Goal: Task Accomplishment & Management: Complete application form

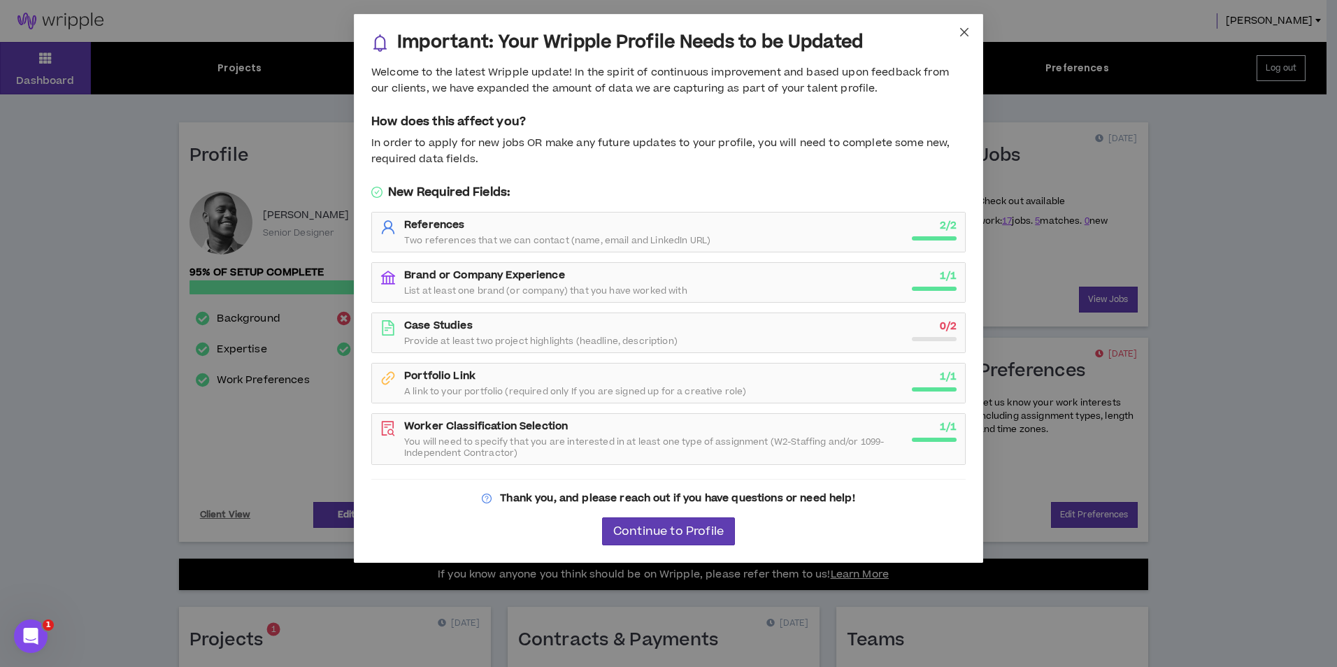
click at [964, 28] on icon "close" at bounding box center [964, 32] width 11 height 11
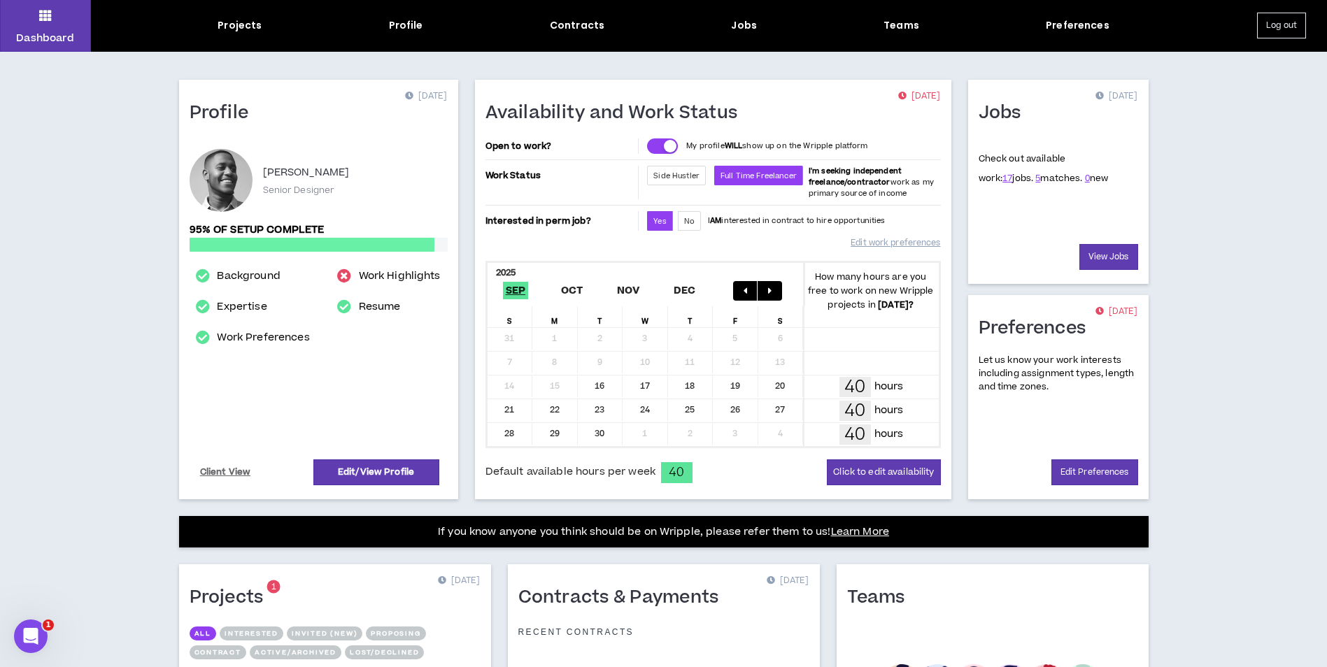
scroll to position [277, 0]
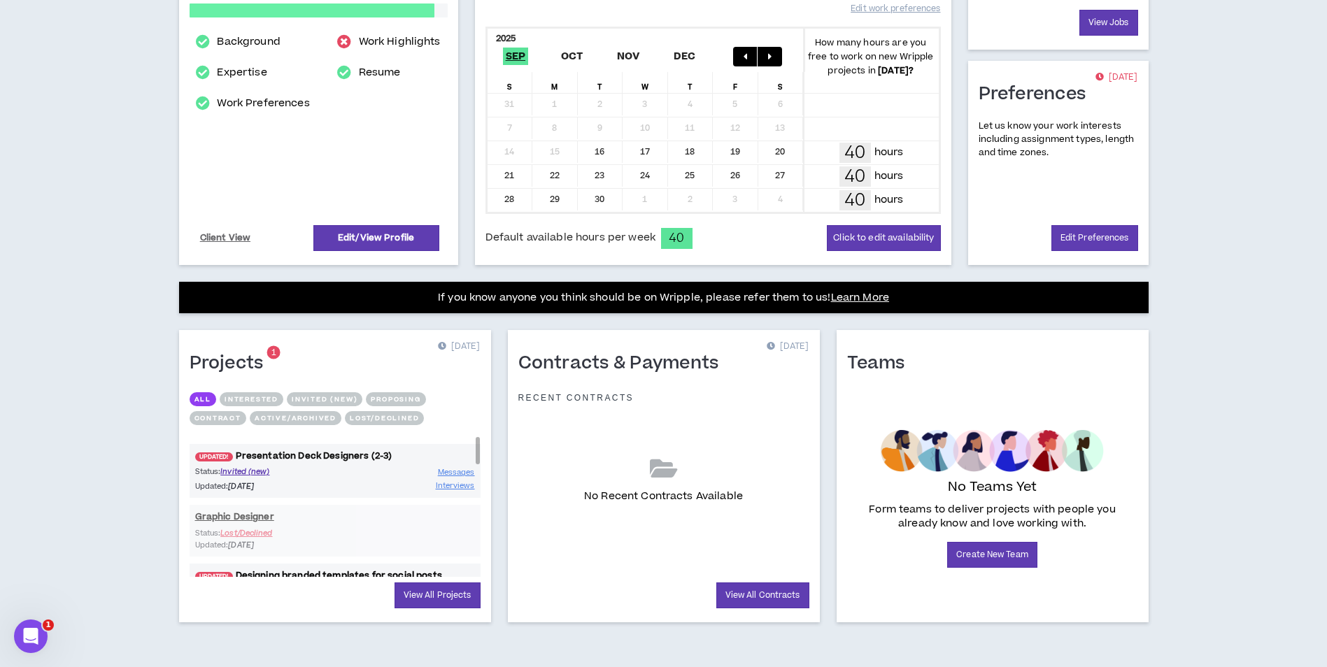
click at [330, 457] on link "UPDATED! Presentation Deck Designers (2-3)" at bounding box center [335, 456] width 291 height 13
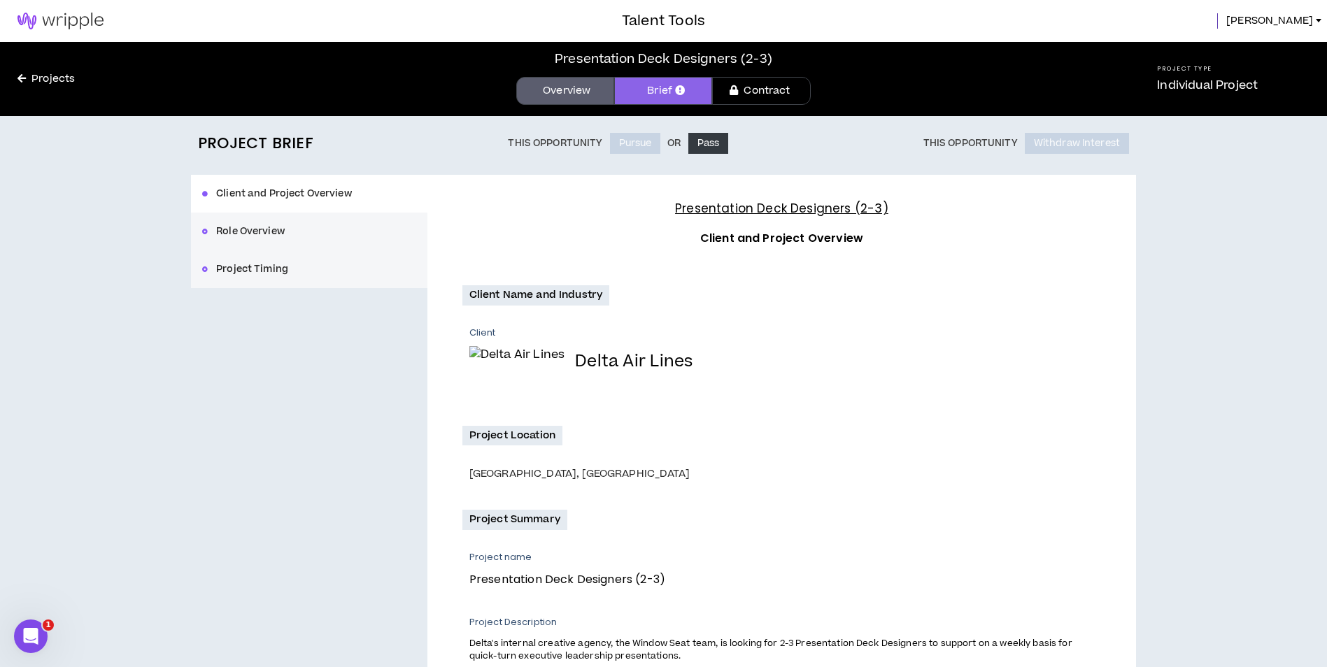
click at [320, 228] on button "Role Overview" at bounding box center [309, 232] width 236 height 38
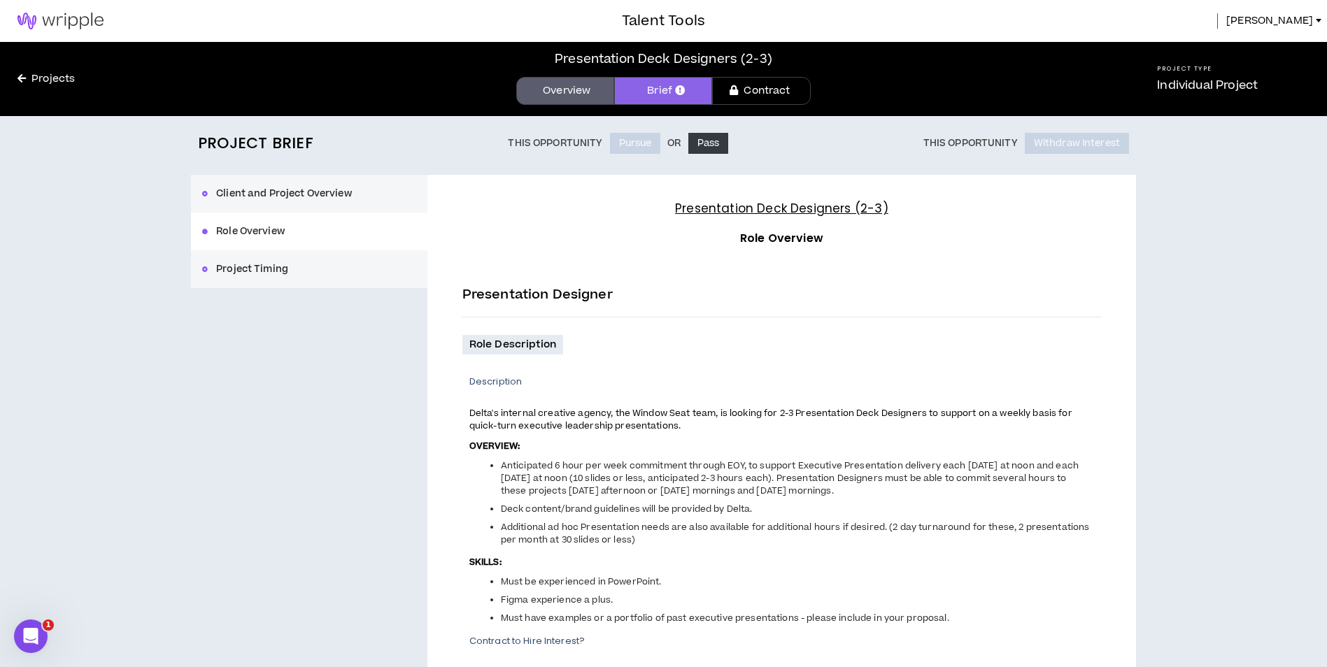
click at [301, 269] on button "Project Timing" at bounding box center [309, 269] width 236 height 38
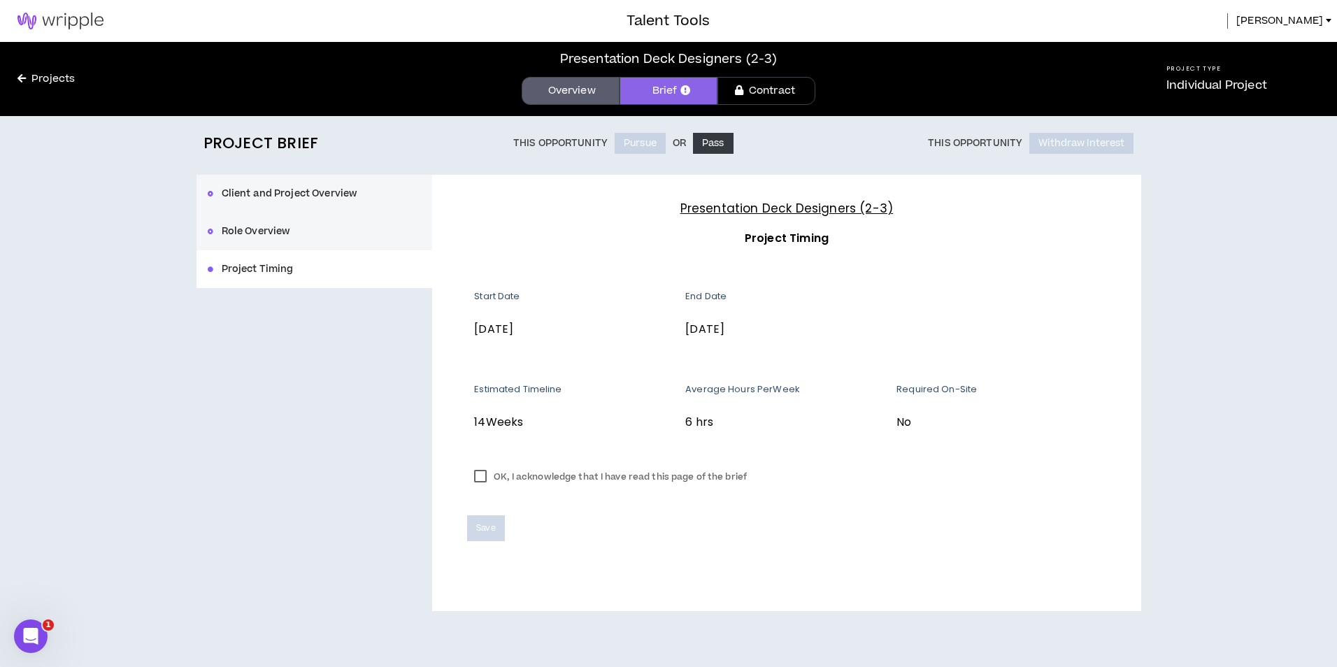
click at [268, 192] on button "Client and Project Overview" at bounding box center [315, 194] width 236 height 38
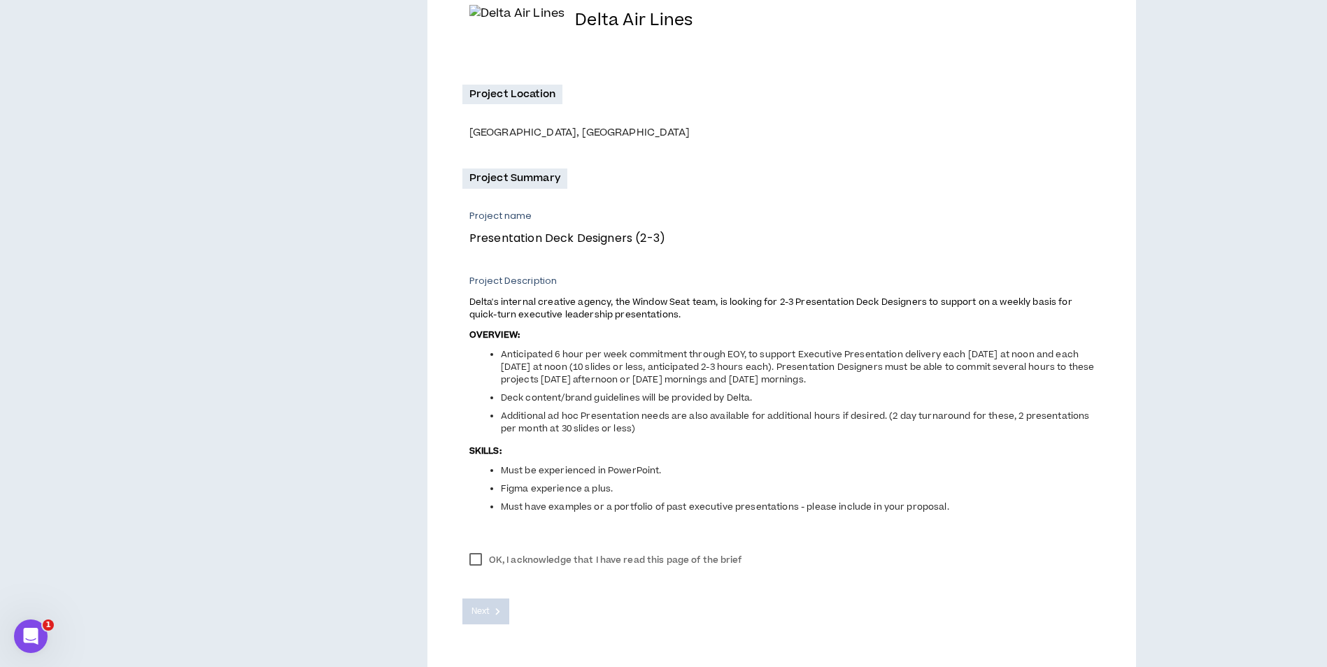
scroll to position [383, 0]
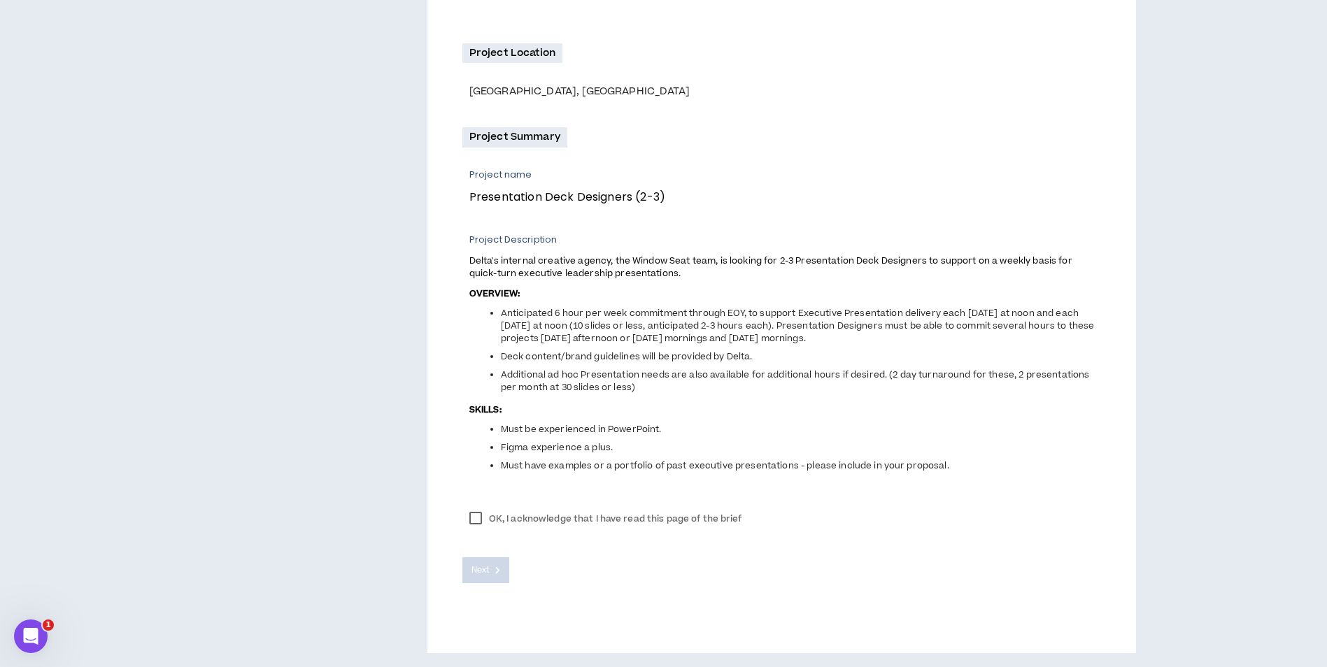
click at [508, 517] on label "OK, I acknowledge that I have read this page of the brief" at bounding box center [605, 518] width 287 height 21
click at [496, 564] on button "Next" at bounding box center [486, 570] width 48 height 26
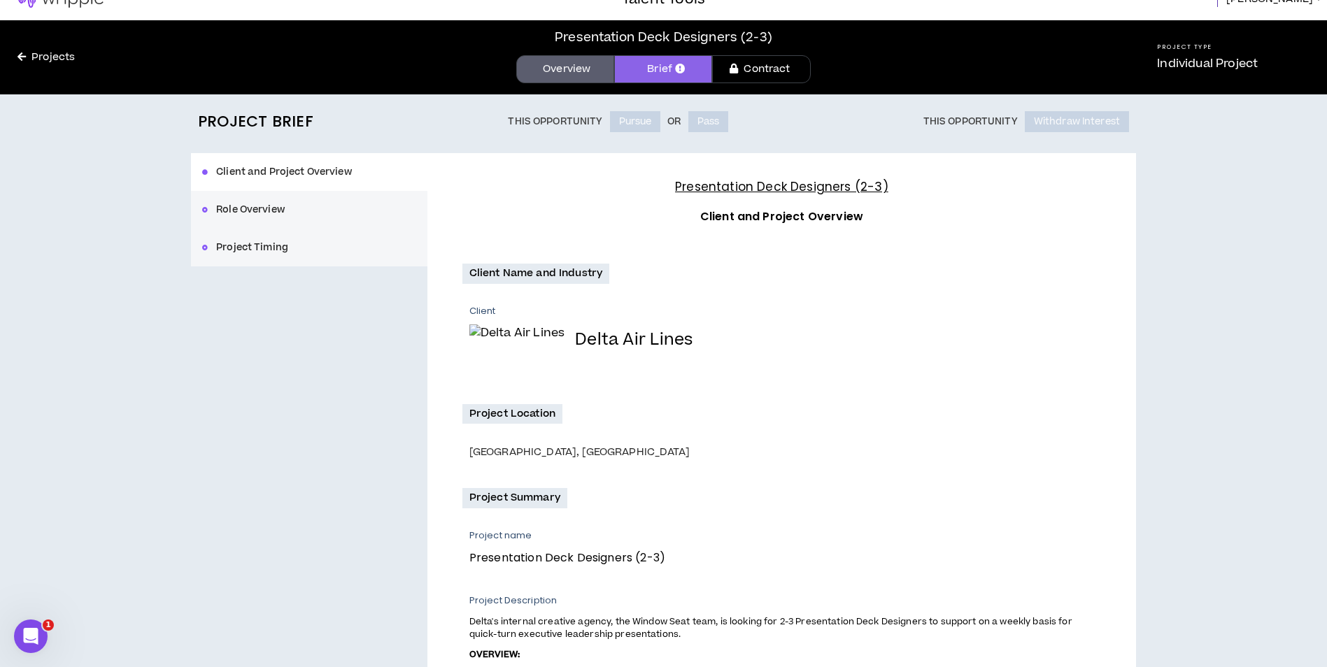
scroll to position [0, 0]
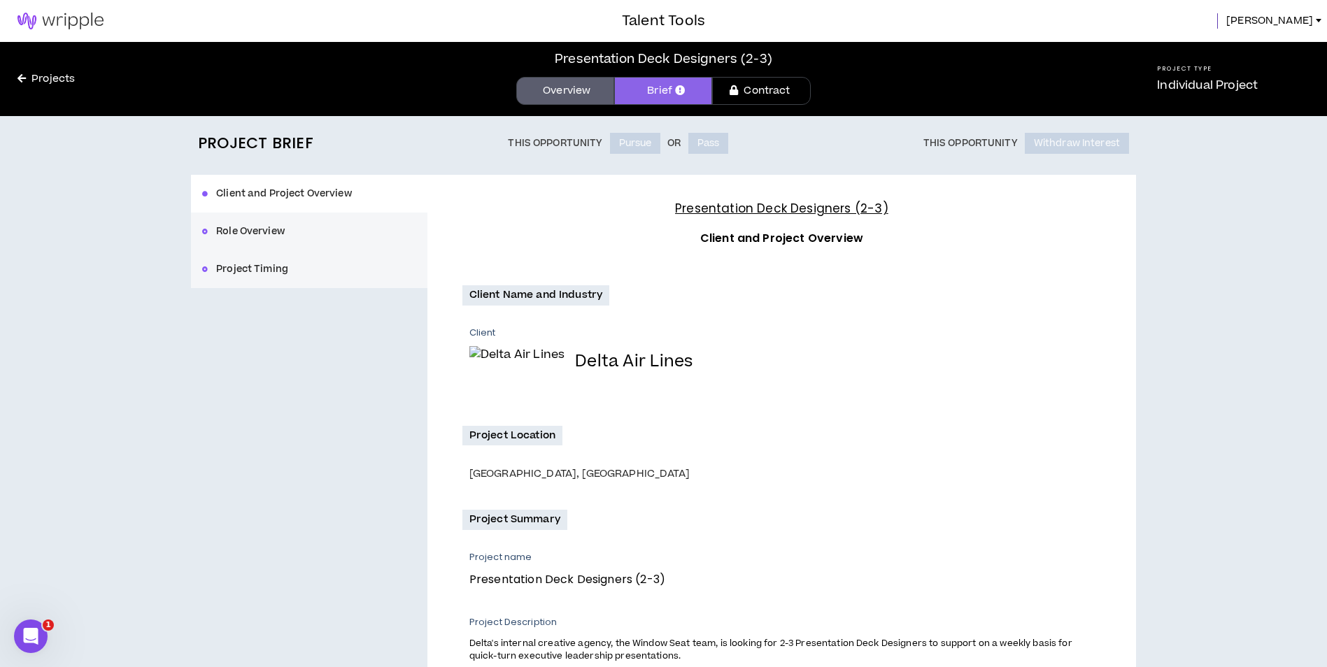
click at [359, 229] on div "Client and Project Overview Role Overview Project Timing" at bounding box center [309, 231] width 236 height 113
click at [297, 230] on button "Role Overview" at bounding box center [309, 232] width 236 height 38
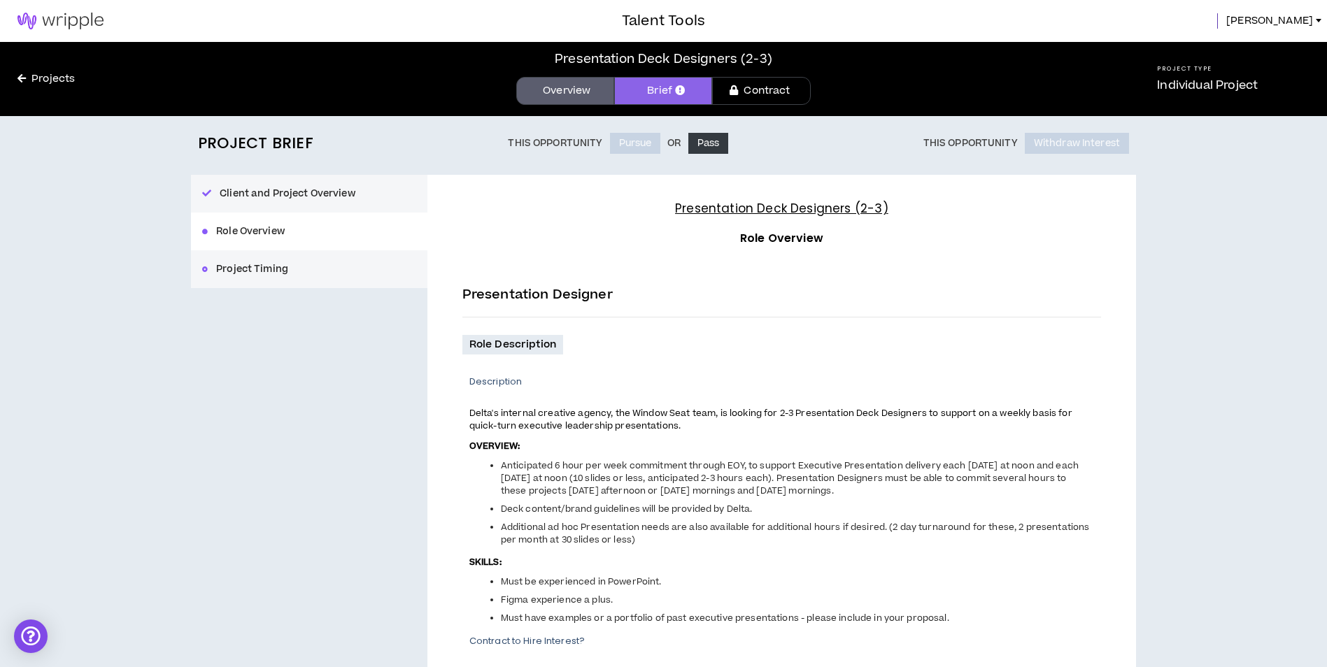
click at [351, 244] on div "Client and Project Overview Role Overview Project Timing" at bounding box center [309, 231] width 236 height 113
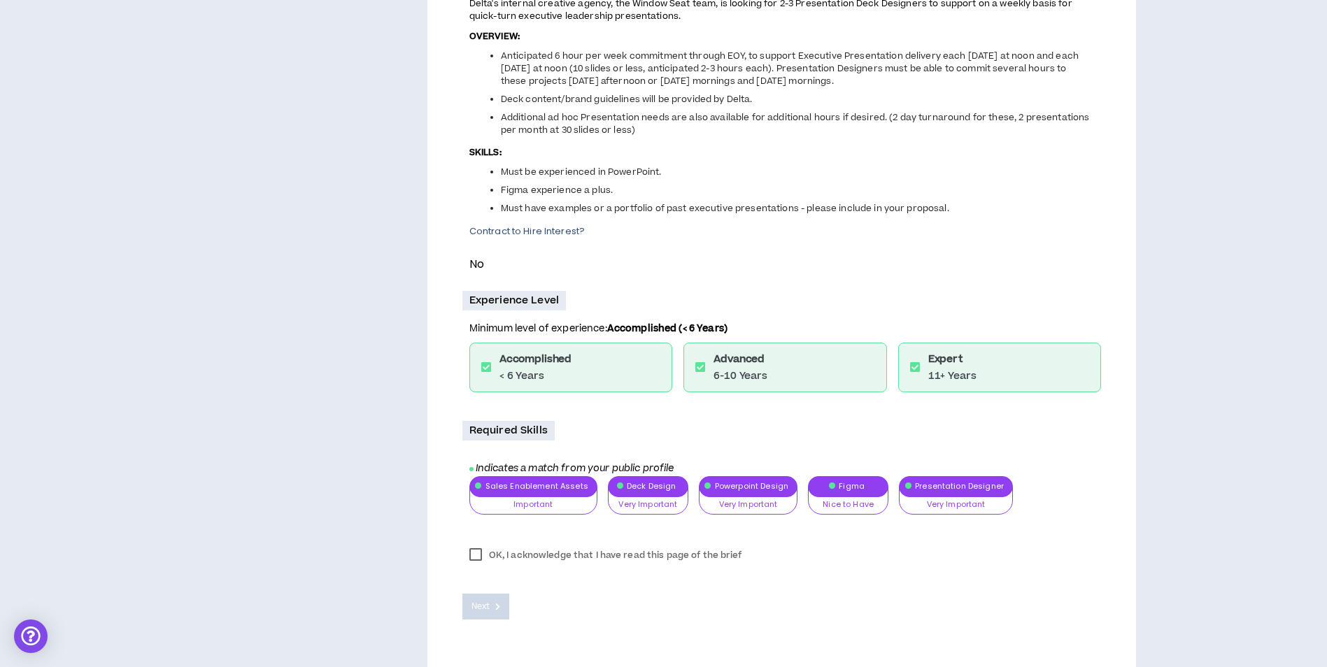
scroll to position [420, 0]
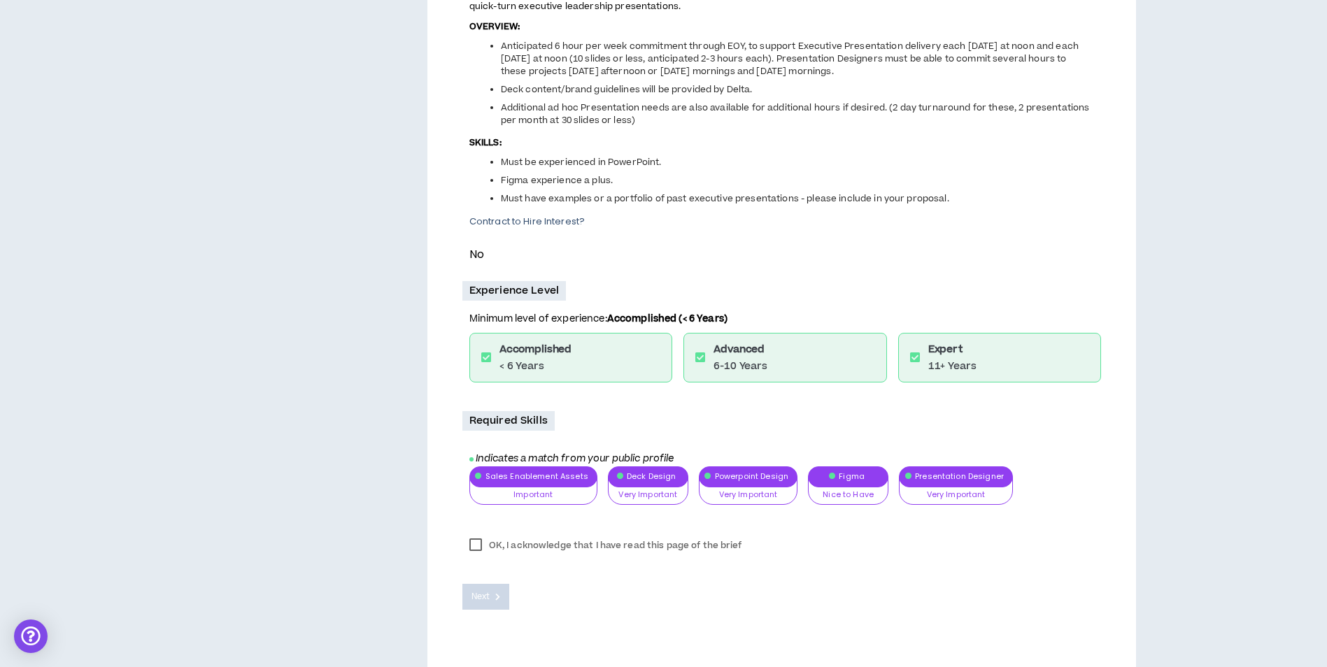
click at [482, 550] on label "OK, I acknowledge that I have read this page of the brief" at bounding box center [605, 545] width 287 height 21
click at [493, 597] on button "Next" at bounding box center [486, 597] width 48 height 26
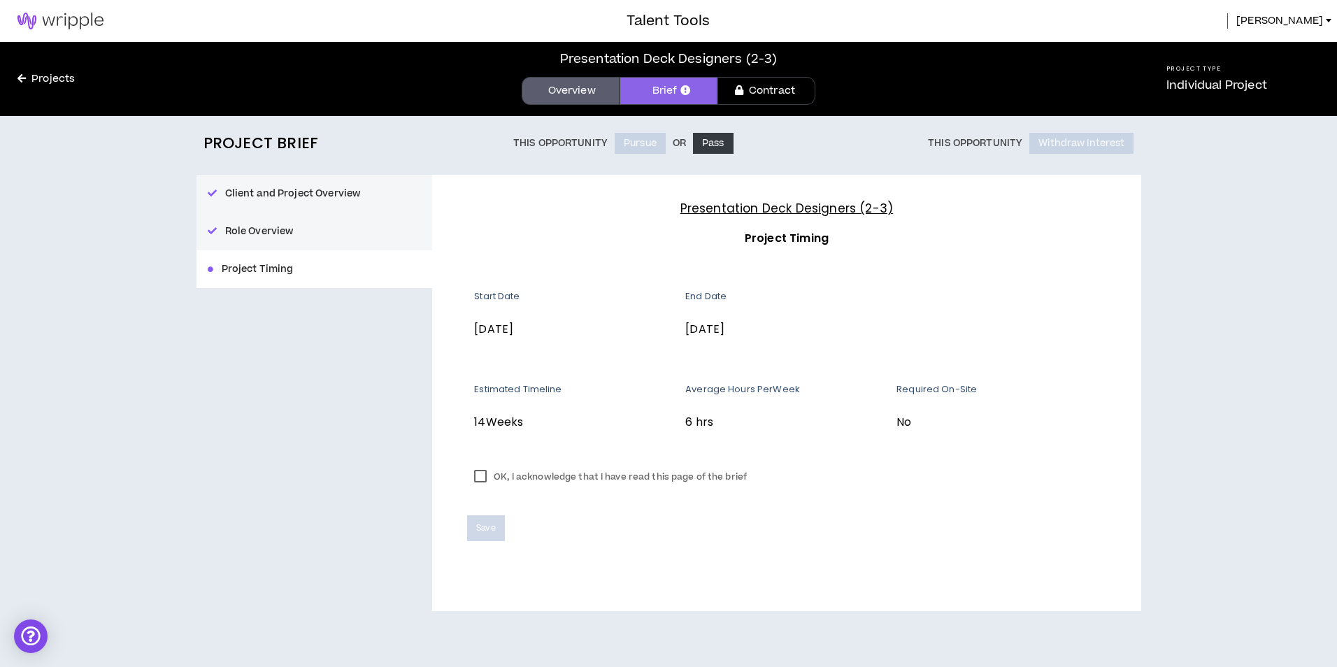
click at [551, 476] on label "OK, I acknowledge that I have read this page of the brief" at bounding box center [610, 476] width 287 height 21
click at [484, 525] on span "Save" at bounding box center [485, 528] width 19 height 13
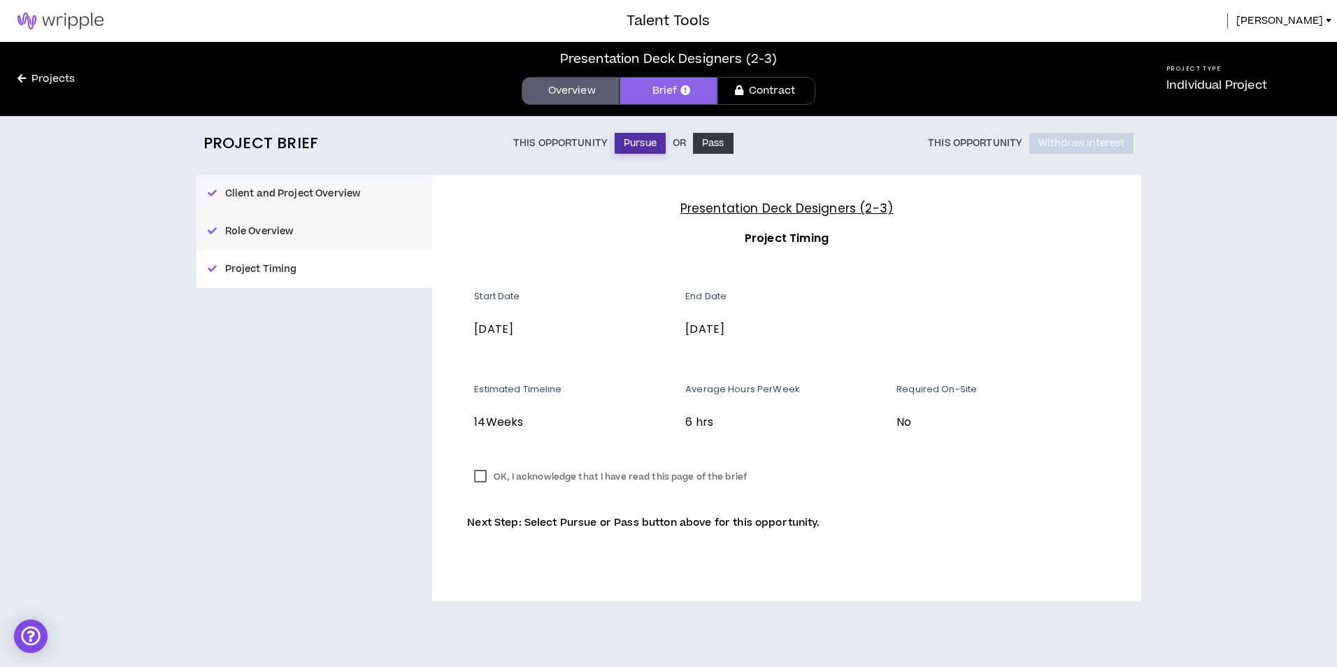
click at [638, 139] on button "Pursue" at bounding box center [640, 143] width 51 height 21
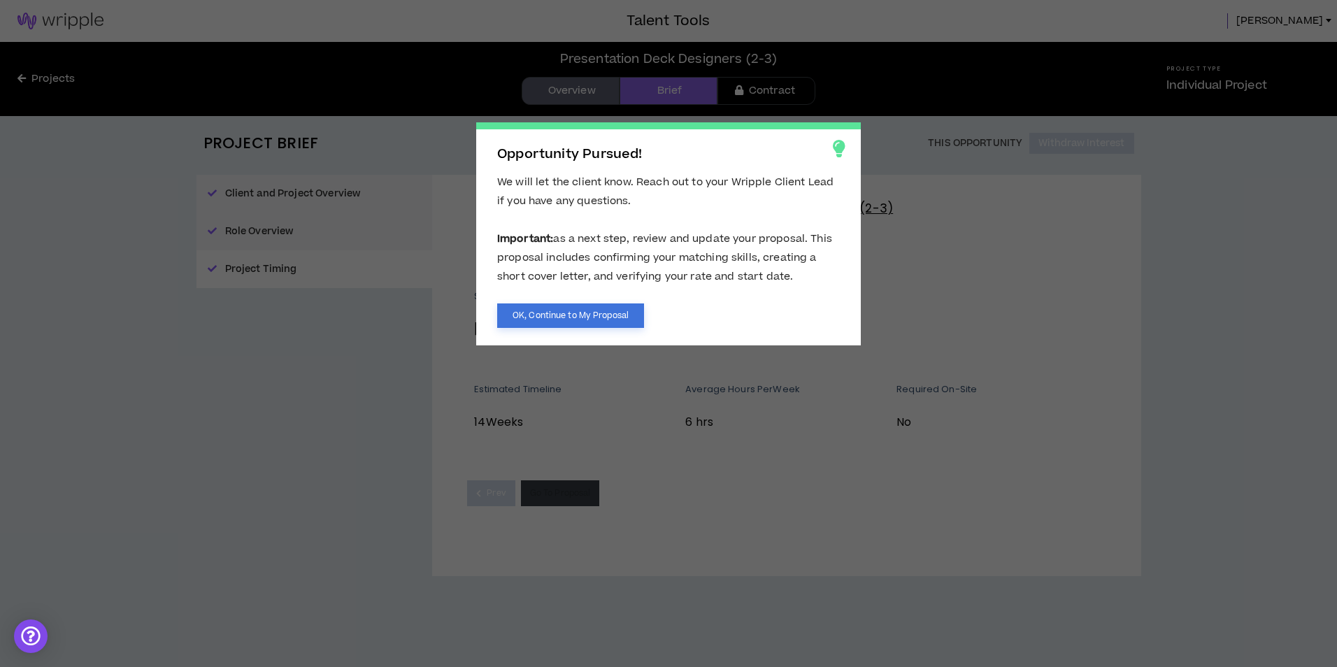
click at [597, 314] on button "OK, Continue to My Proposal" at bounding box center [570, 315] width 147 height 24
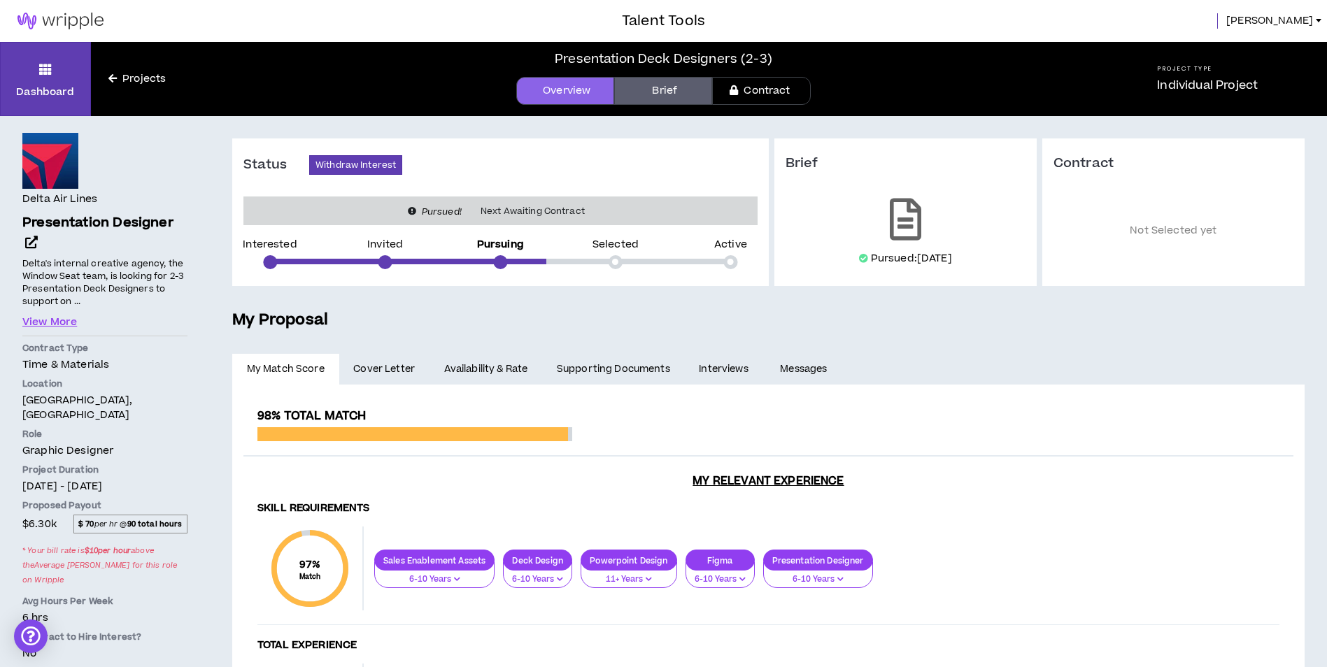
click at [1301, 19] on span "[PERSON_NAME]" at bounding box center [1269, 20] width 87 height 15
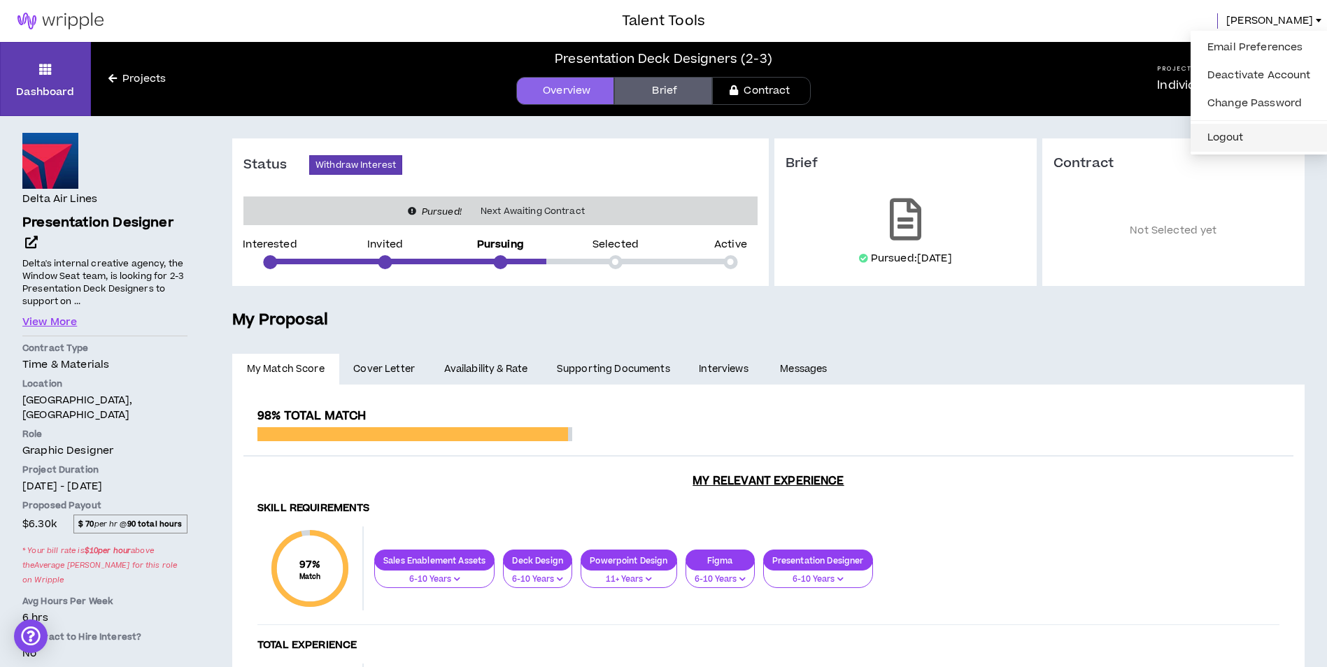
click at [1253, 139] on button "Logout" at bounding box center [1259, 137] width 120 height 21
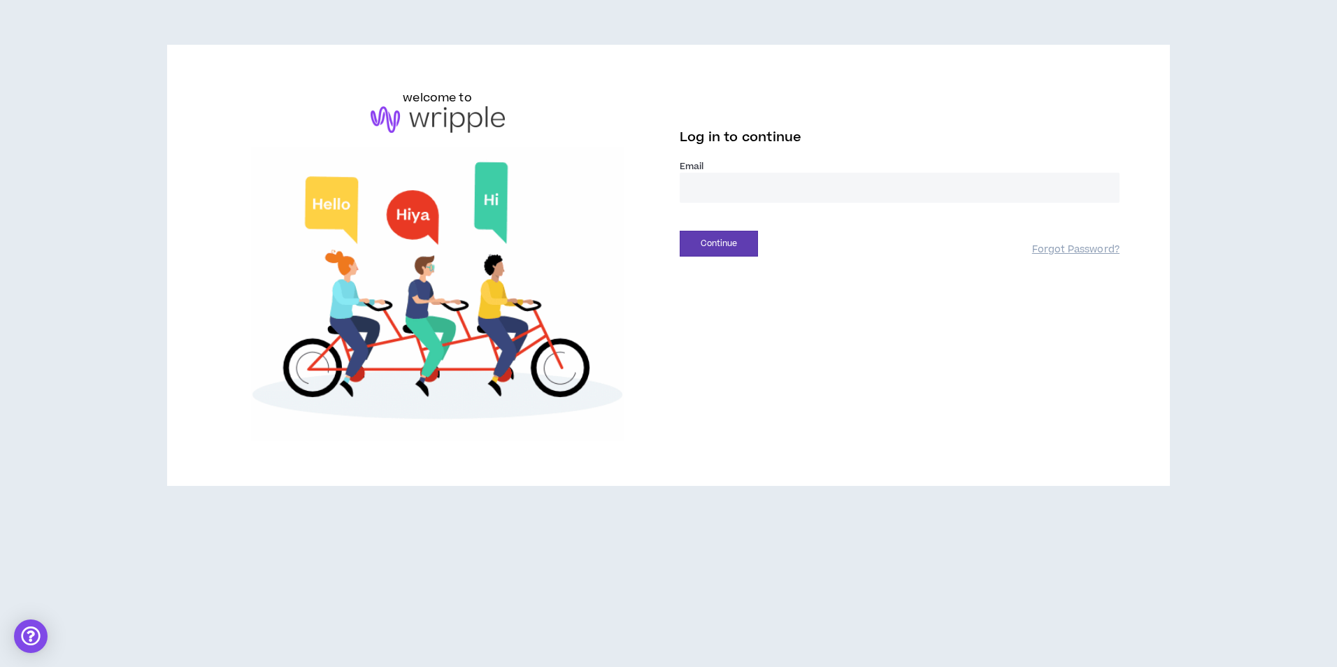
click at [717, 195] on input "email" at bounding box center [900, 188] width 440 height 30
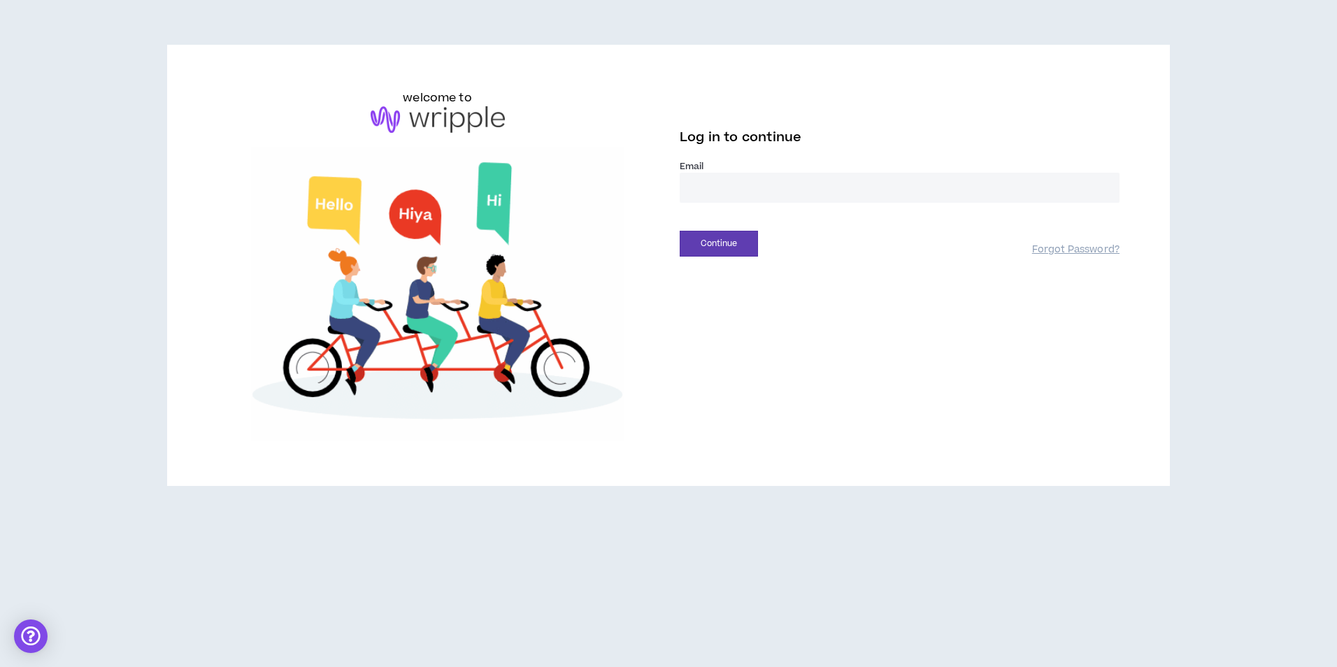
type input "**********"
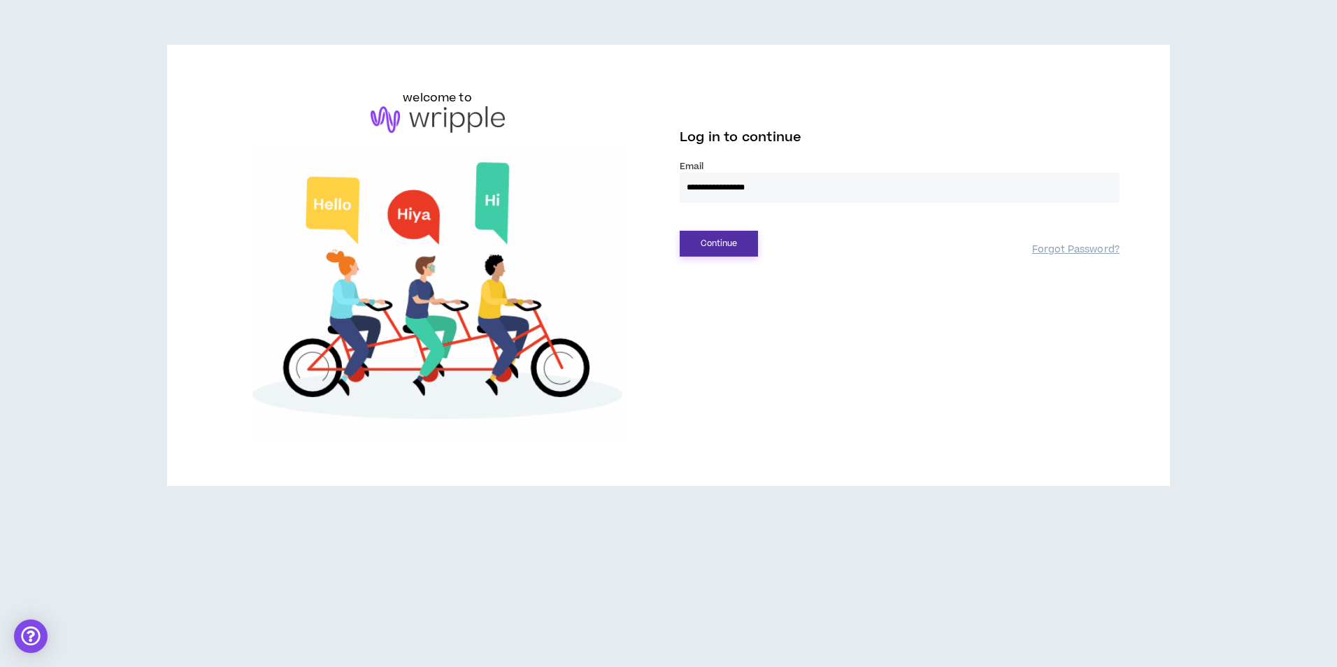
click at [711, 248] on button "Continue" at bounding box center [719, 244] width 78 height 26
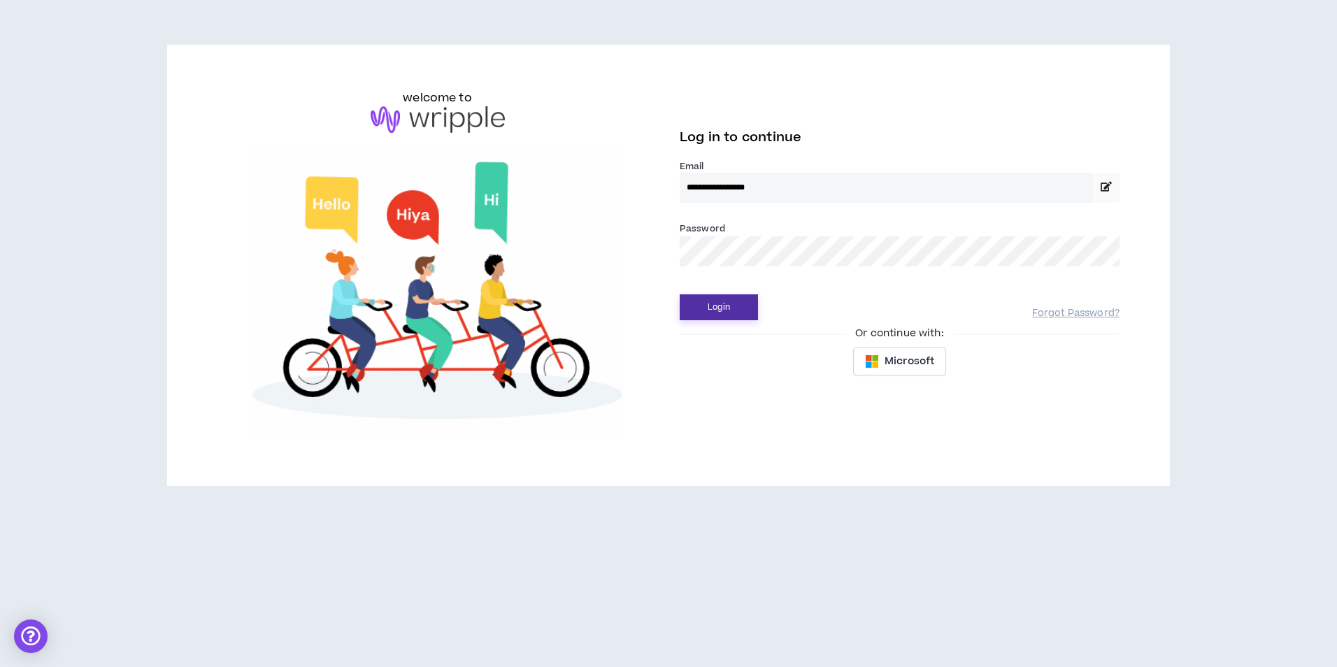
click at [726, 315] on button "Login" at bounding box center [719, 307] width 78 height 26
